Goal: Task Accomplishment & Management: Use online tool/utility

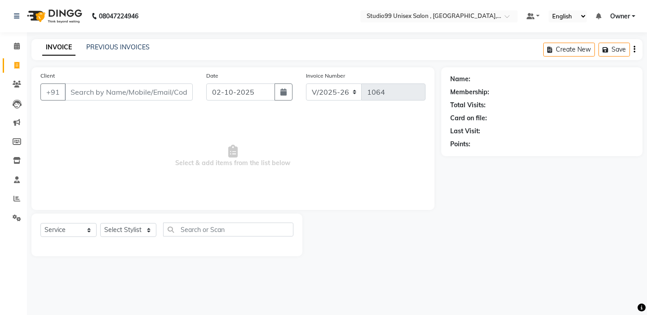
select select "8117"
select select "service"
click at [17, 198] on icon at bounding box center [16, 198] width 7 height 7
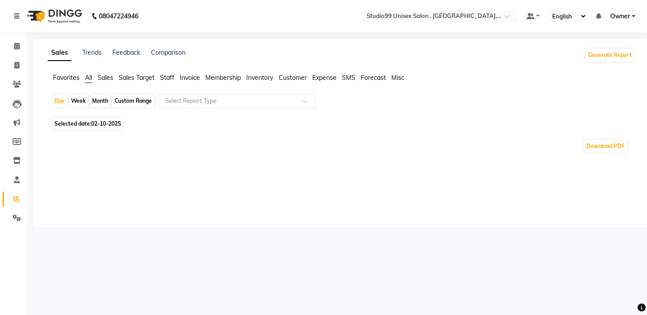
click at [132, 102] on div "Custom Range" at bounding box center [133, 101] width 42 height 13
select select "10"
select select "2025"
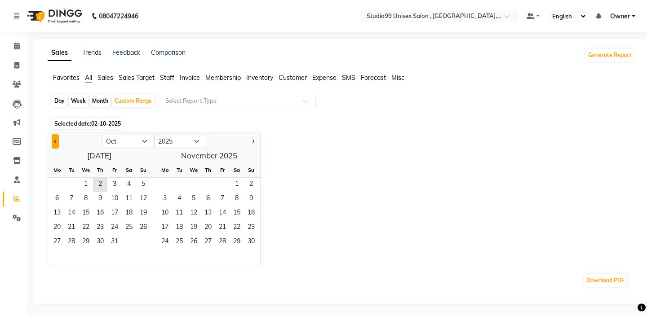
click at [57, 143] on button "Previous month" at bounding box center [55, 141] width 7 height 14
click at [56, 140] on button "Previous month" at bounding box center [55, 141] width 7 height 14
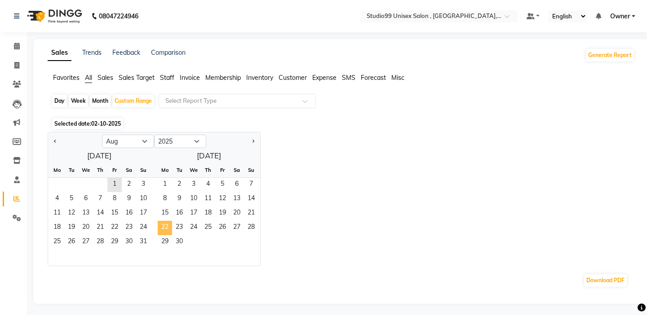
click at [167, 228] on span "22" at bounding box center [165, 228] width 14 height 14
select select "9"
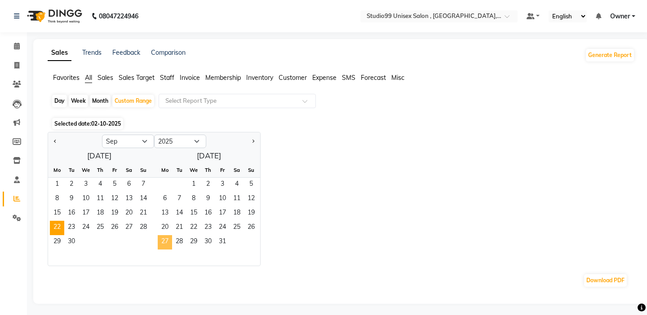
click at [166, 241] on span "27" at bounding box center [165, 242] width 14 height 14
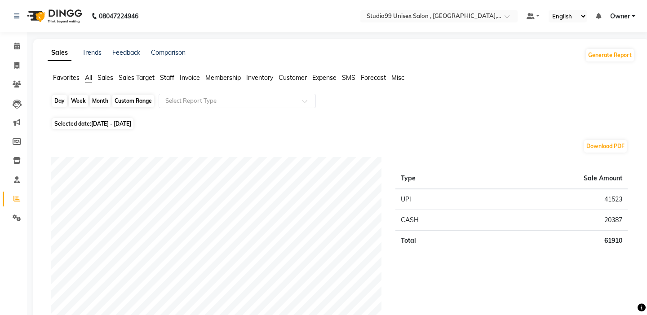
click at [135, 101] on div "Custom Range" at bounding box center [133, 101] width 42 height 13
select select "9"
select select "2025"
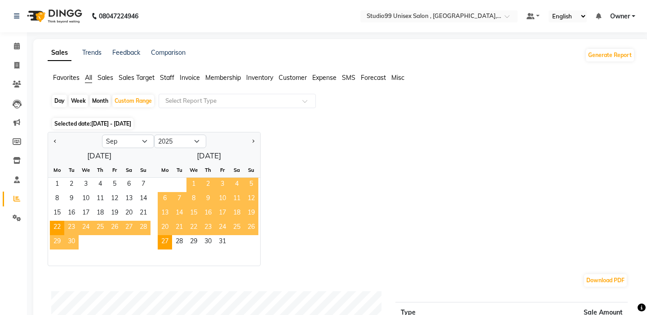
click at [71, 242] on span "30" at bounding box center [71, 242] width 14 height 14
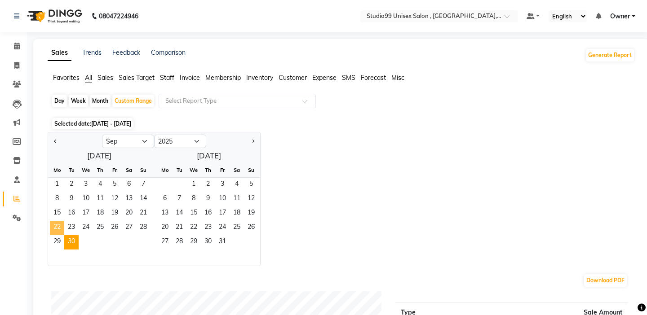
click at [57, 226] on span "22" at bounding box center [57, 228] width 14 height 14
click at [73, 242] on span "30" at bounding box center [71, 242] width 14 height 14
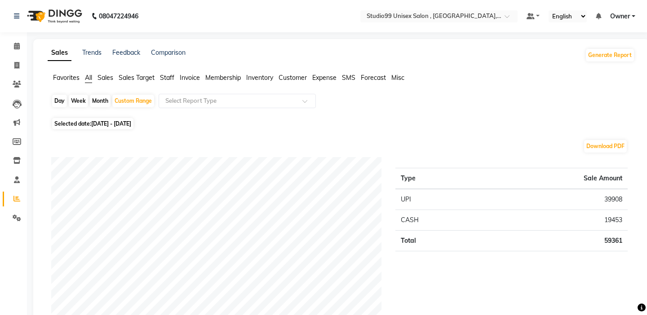
click at [194, 77] on span "Invoice" at bounding box center [190, 78] width 20 height 8
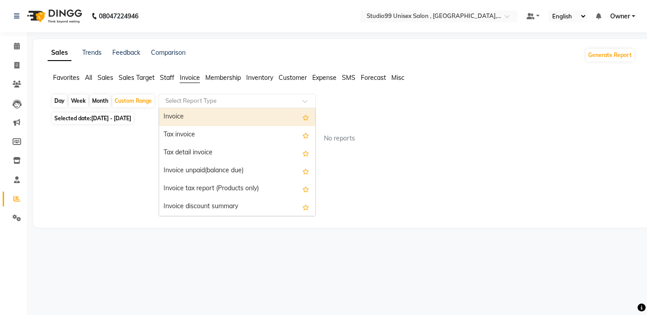
click at [307, 102] on span at bounding box center [307, 103] width 11 height 9
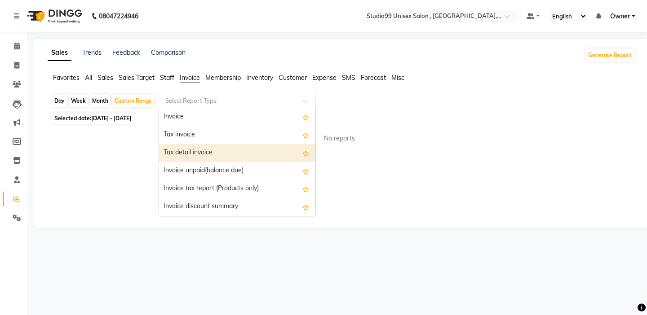
click at [216, 154] on div "Tax detail invoice" at bounding box center [237, 153] width 156 height 18
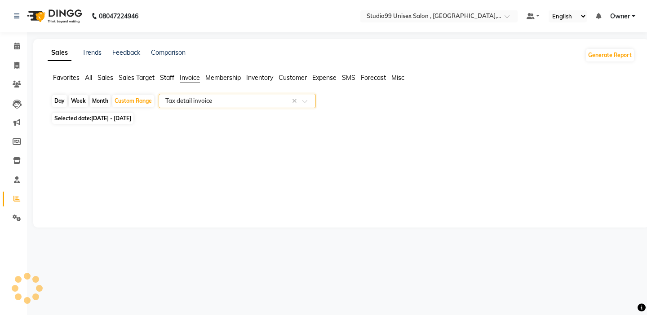
select select "full_report"
select select "csv"
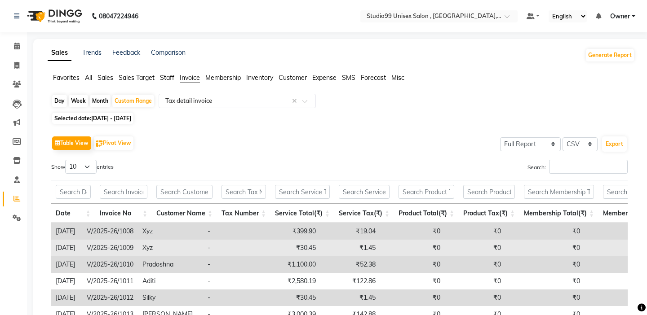
click at [255, 247] on td "-" at bounding box center [229, 248] width 53 height 17
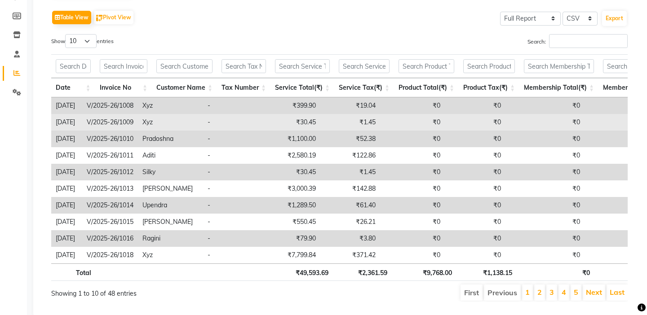
scroll to position [142, 0]
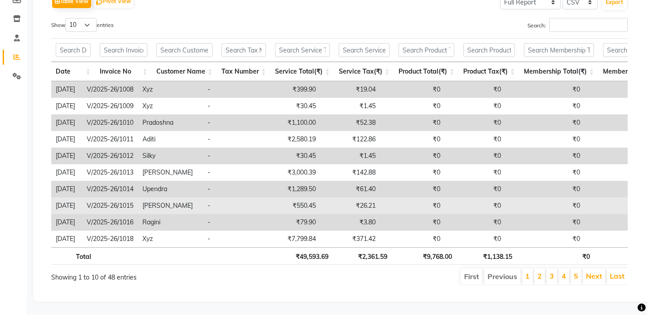
click at [245, 206] on td "-" at bounding box center [229, 206] width 53 height 17
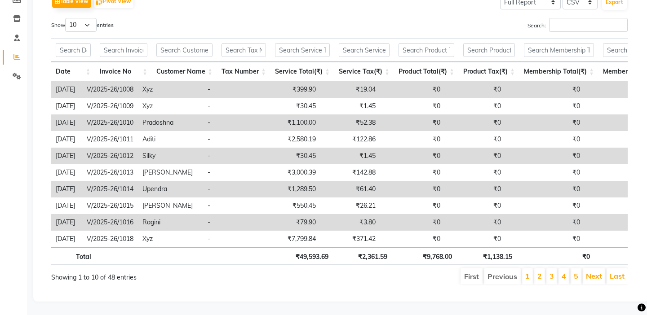
click at [623, 288] on div "Table View Pivot View Select Full Report Filtered Report Select CSV PDF Export …" at bounding box center [339, 139] width 591 height 308
click at [617, 276] on link "Last" at bounding box center [617, 276] width 15 height 9
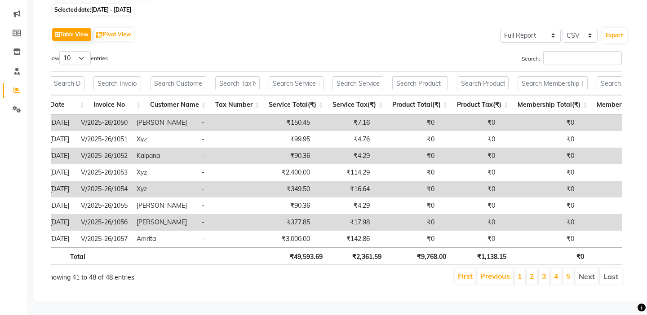
scroll to position [0, 7]
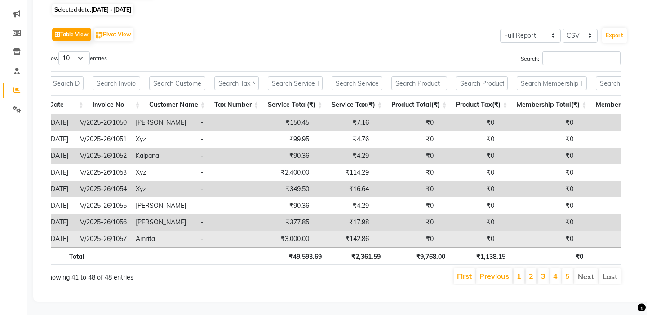
click at [608, 236] on td "₹0" at bounding box center [615, 239] width 75 height 17
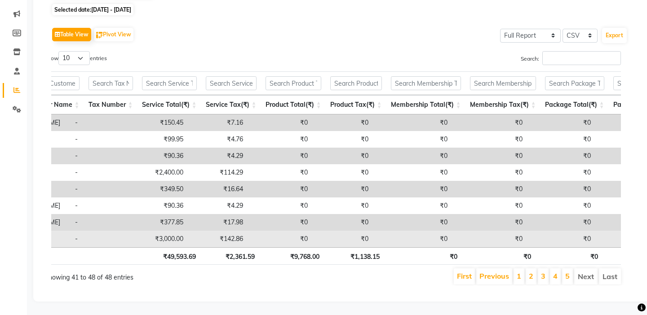
scroll to position [0, 146]
